Goal: Information Seeking & Learning: Learn about a topic

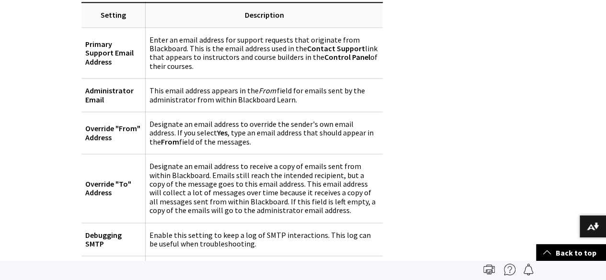
scroll to position [1598, 0]
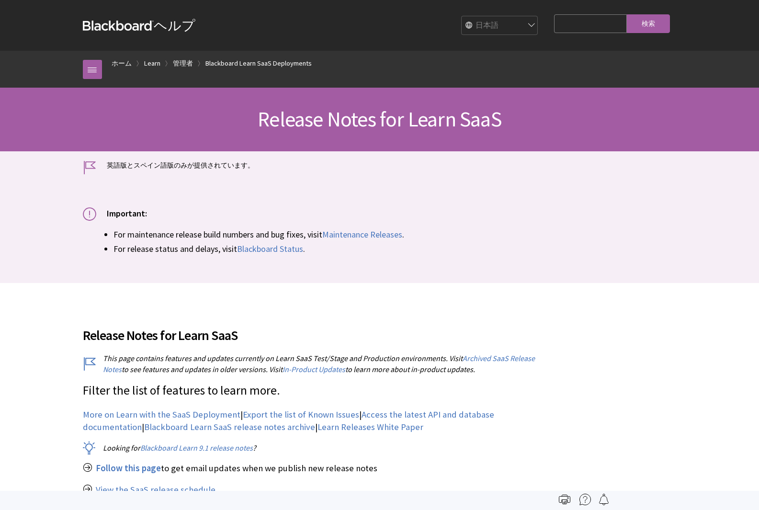
scroll to position [4965, 0]
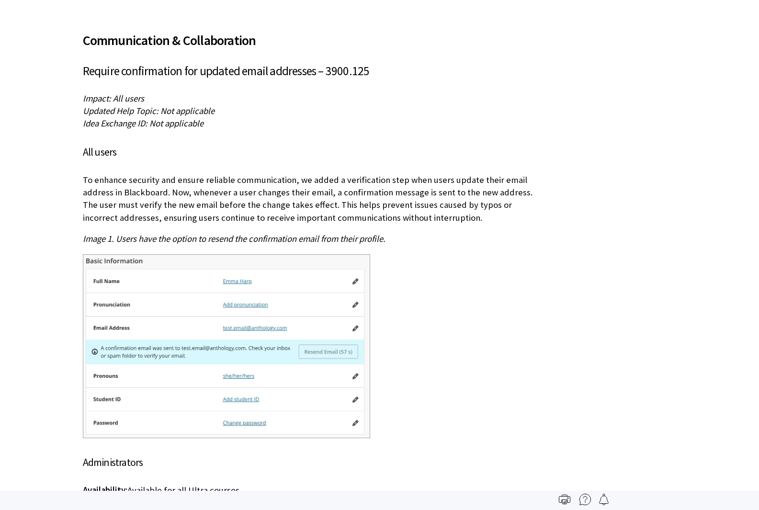
click at [443, 311] on div at bounding box center [309, 347] width 452 height 186
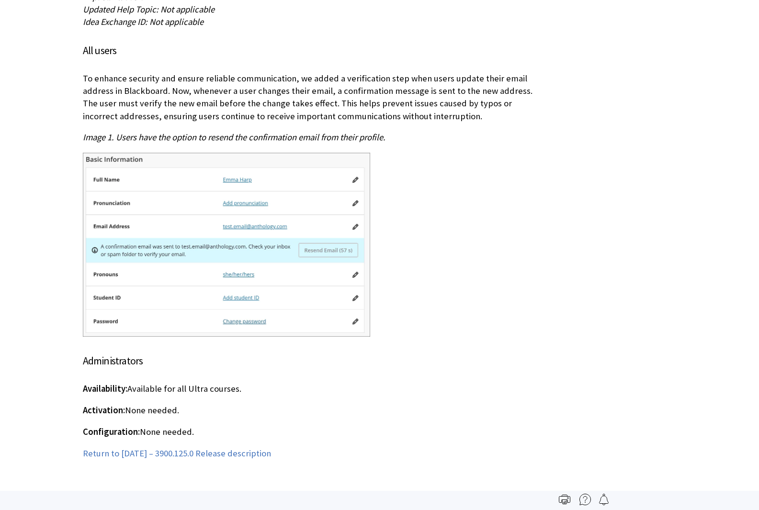
scroll to position [5075, 0]
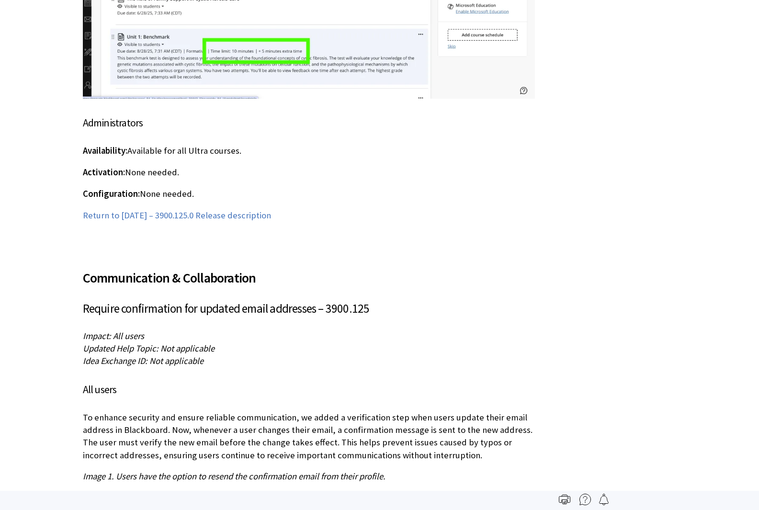
scroll to position [4597, 0]
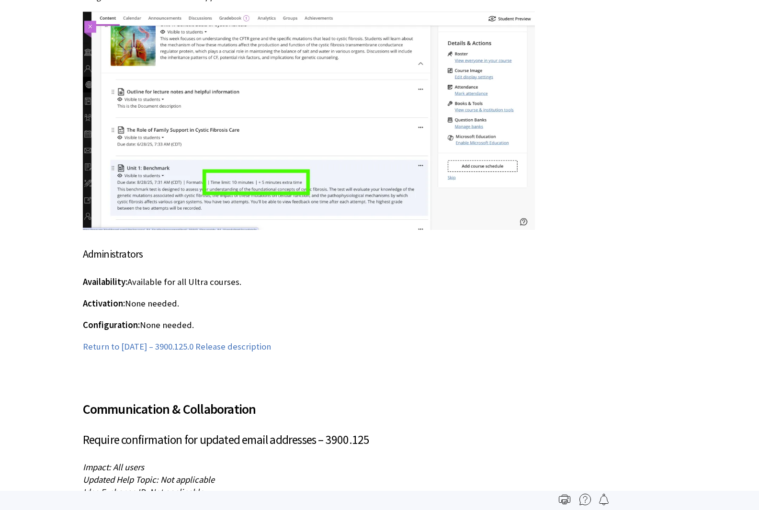
click at [524, 319] on p "Configuration: None needed." at bounding box center [309, 325] width 452 height 12
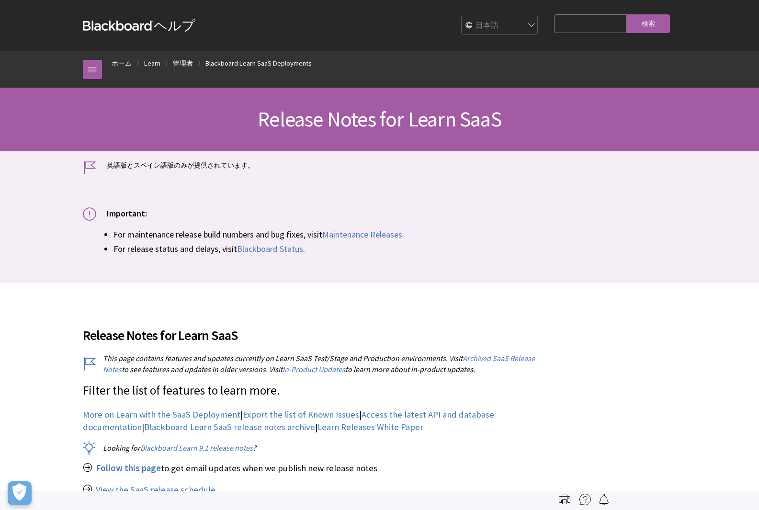
scroll to position [4965, 0]
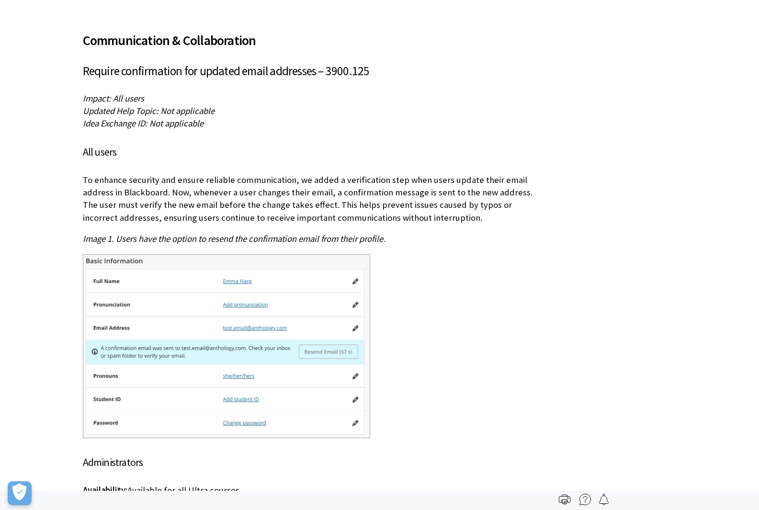
drag, startPoint x: 625, startPoint y: 283, endPoint x: 621, endPoint y: 280, distance: 5.1
click at [422, 185] on p "To enhance security and ensure reliable communication, we added a verification …" at bounding box center [309, 199] width 452 height 50
drag, startPoint x: 85, startPoint y: 46, endPoint x: 412, endPoint y: 49, distance: 326.5
click at [412, 62] on h3 "Require confirmation for updated email addresses – 3900.125" at bounding box center [309, 71] width 452 height 18
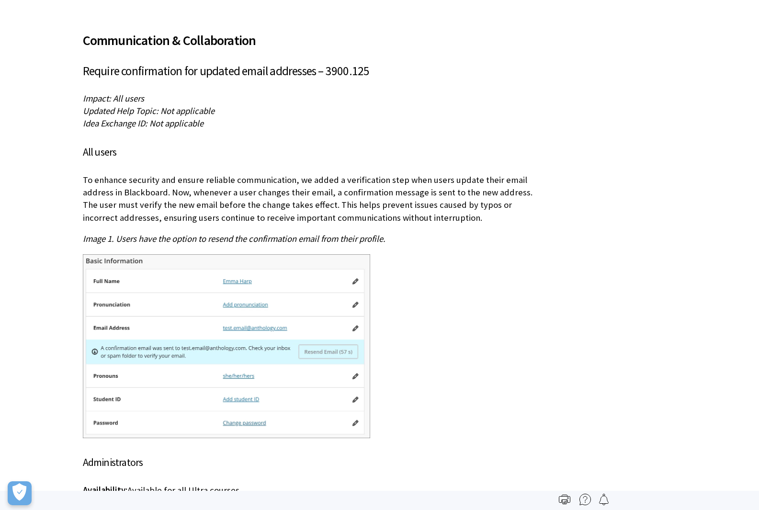
copy h3 "Require confirmation for updated email addresses – 3900.125"
drag, startPoint x: 331, startPoint y: 166, endPoint x: 517, endPoint y: 167, distance: 185.8
click at [517, 174] on p "To enhance security and ensure reliable communication, we added a verification …" at bounding box center [309, 199] width 452 height 50
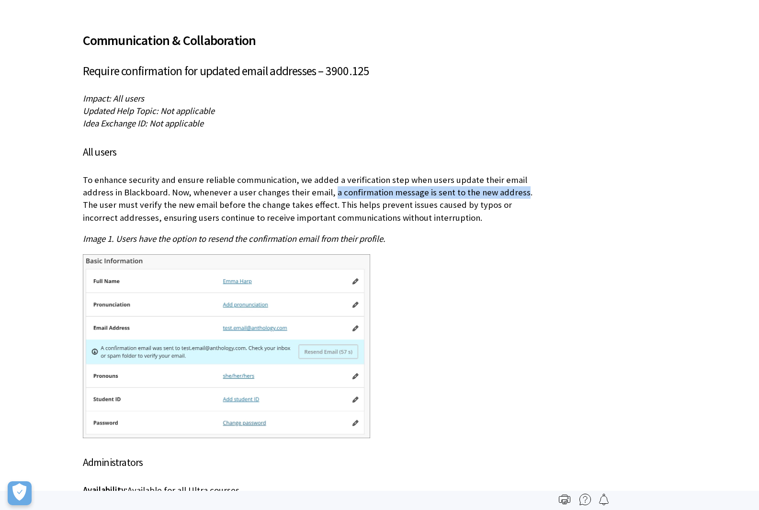
copy p "a confirmation message is sent to the new address"
